Goal: Navigation & Orientation: Find specific page/section

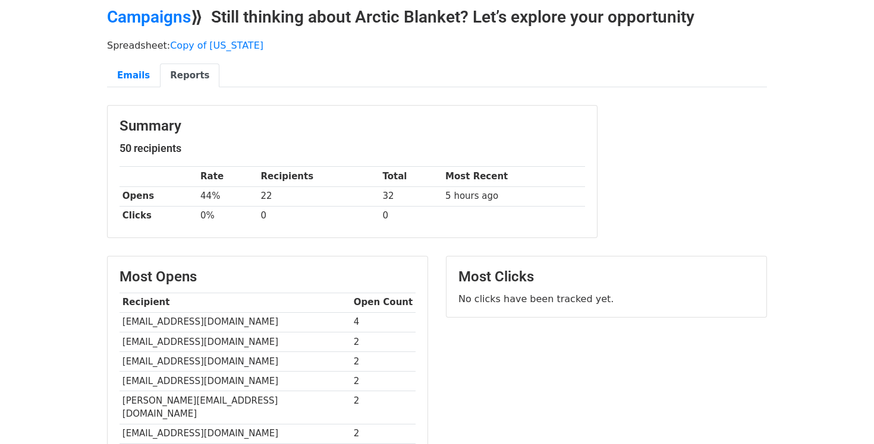
click at [153, 15] on link "Campaigns" at bounding box center [149, 17] width 84 height 20
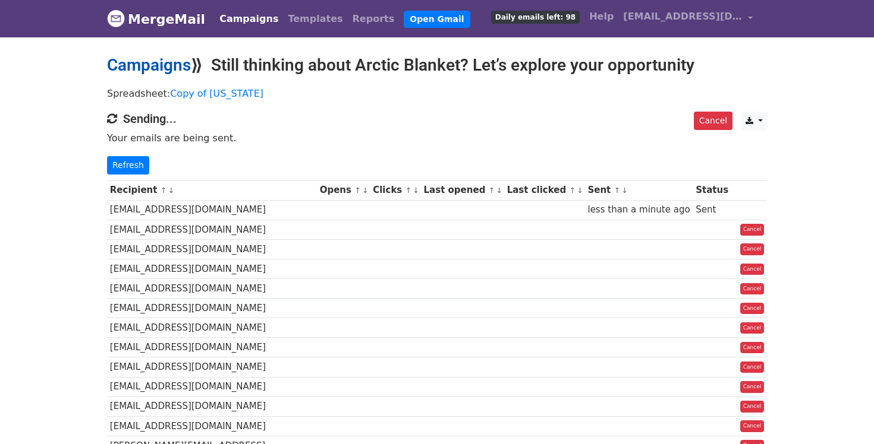
click at [171, 68] on link "Campaigns" at bounding box center [149, 65] width 84 height 20
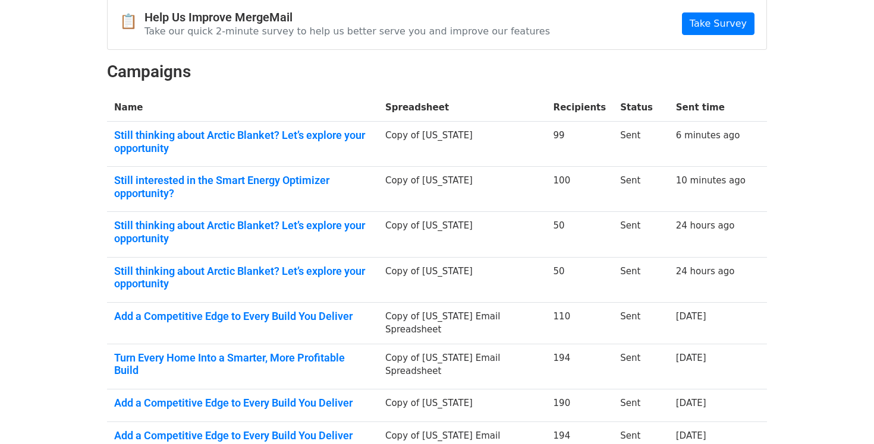
scroll to position [33, 0]
